Goal: Check status

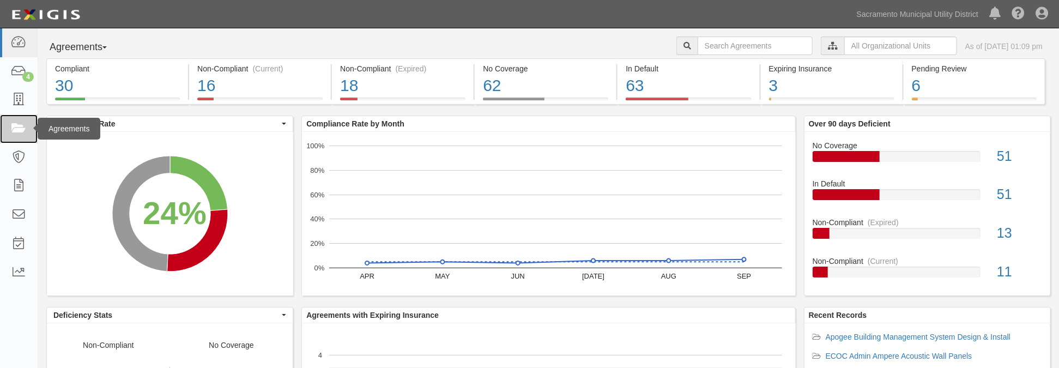
click at [20, 128] on icon at bounding box center [18, 129] width 15 height 13
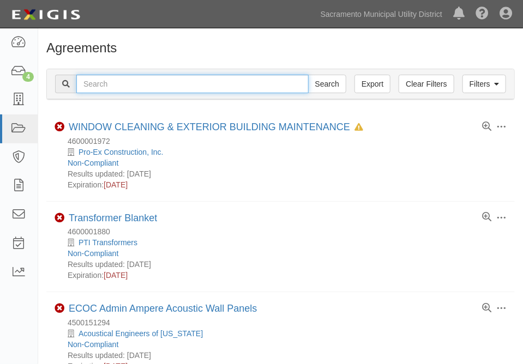
click at [214, 75] on input "text" at bounding box center [192, 84] width 232 height 19
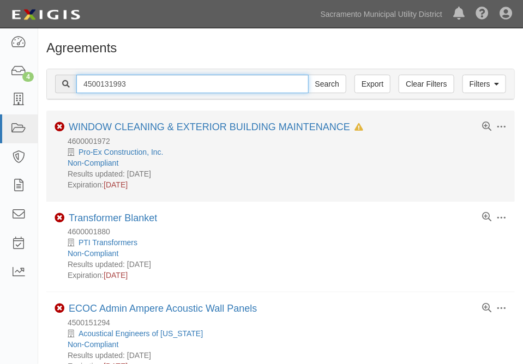
type input "4500131993"
click at [308, 75] on input "Search" at bounding box center [327, 84] width 38 height 19
